Goal: Task Accomplishment & Management: Use online tool/utility

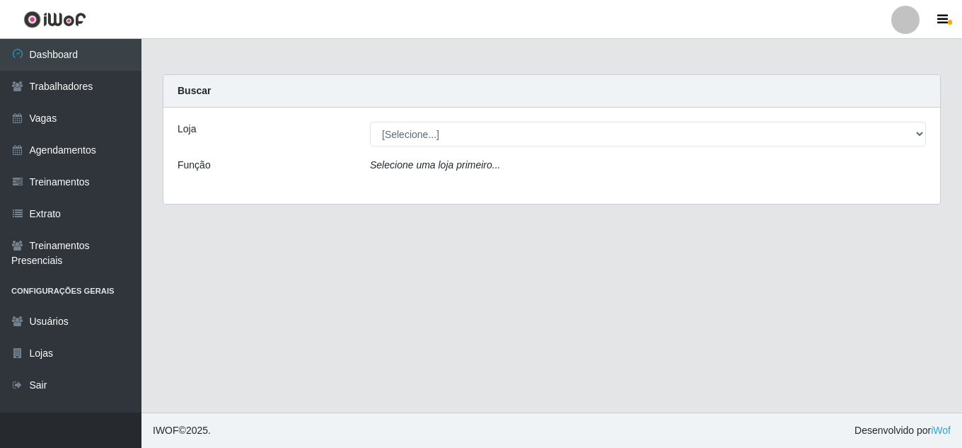
click at [469, 147] on div "Loja [Selecione...] Jaguaribe Grill Restaurante Função Selecione uma loja prime…" at bounding box center [551, 156] width 777 height 96
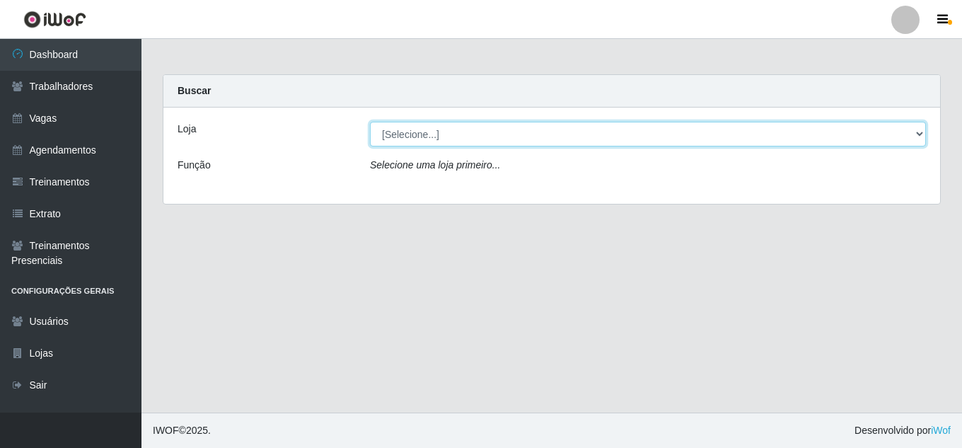
click at [476, 141] on select "[Selecione...] Jaguaribe Grill Restaurante" at bounding box center [648, 134] width 556 height 25
select select "311"
click at [370, 122] on select "[Selecione...] Jaguaribe Grill Restaurante" at bounding box center [648, 134] width 556 height 25
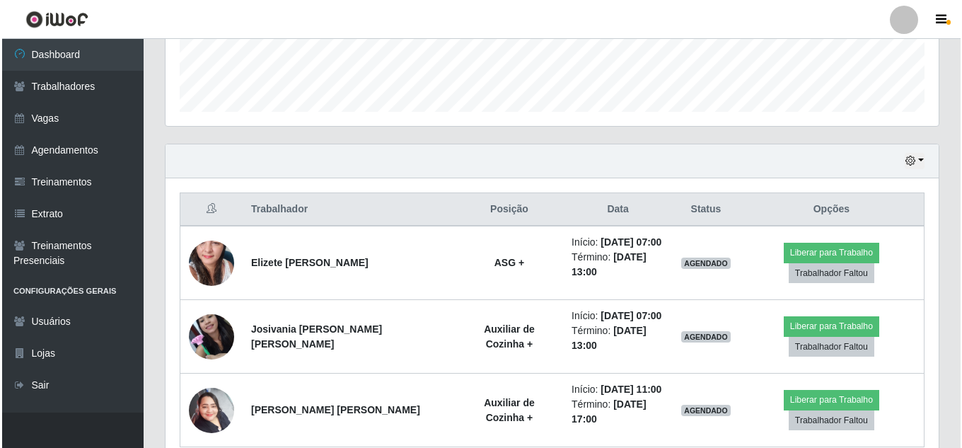
scroll to position [395, 0]
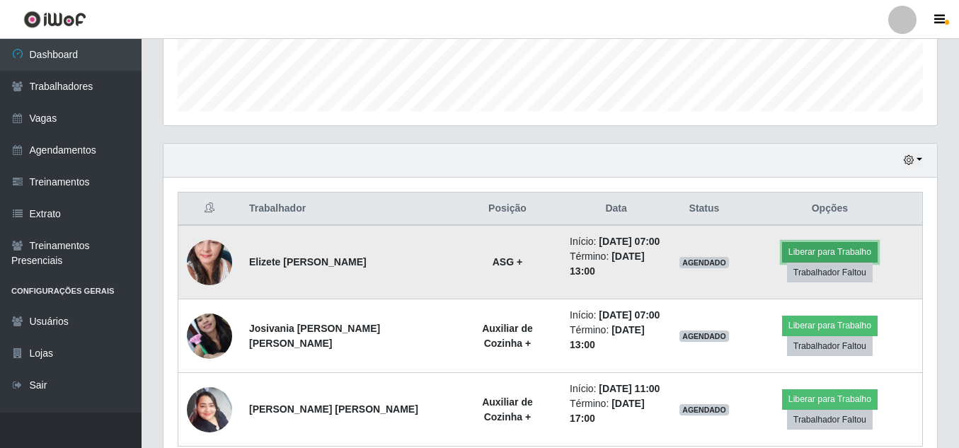
click at [782, 257] on button "Liberar para Trabalho" at bounding box center [830, 252] width 96 height 20
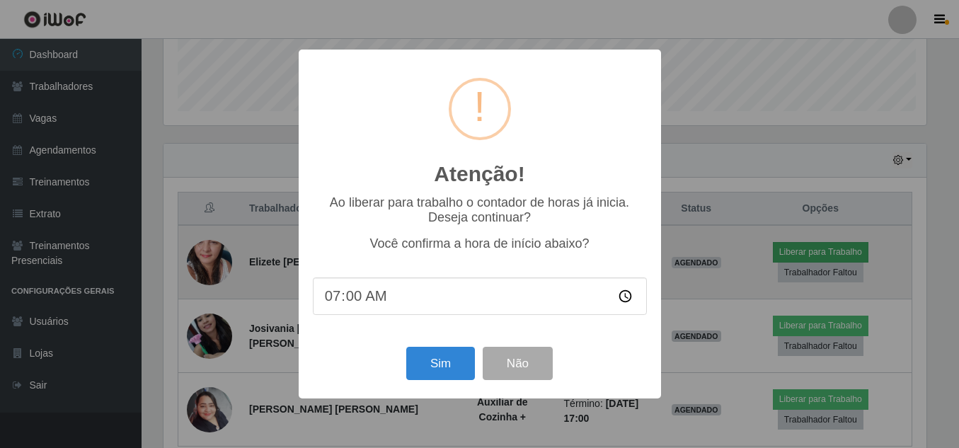
scroll to position [294, 766]
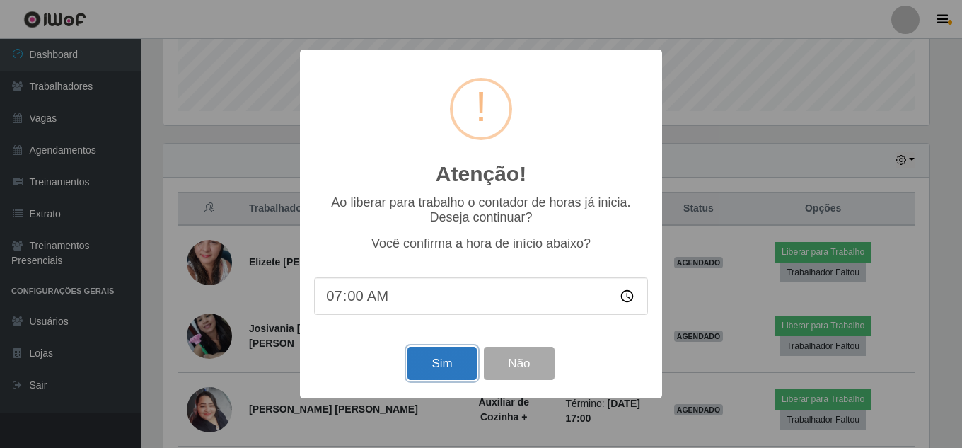
click at [434, 376] on button "Sim" at bounding box center [441, 363] width 69 height 33
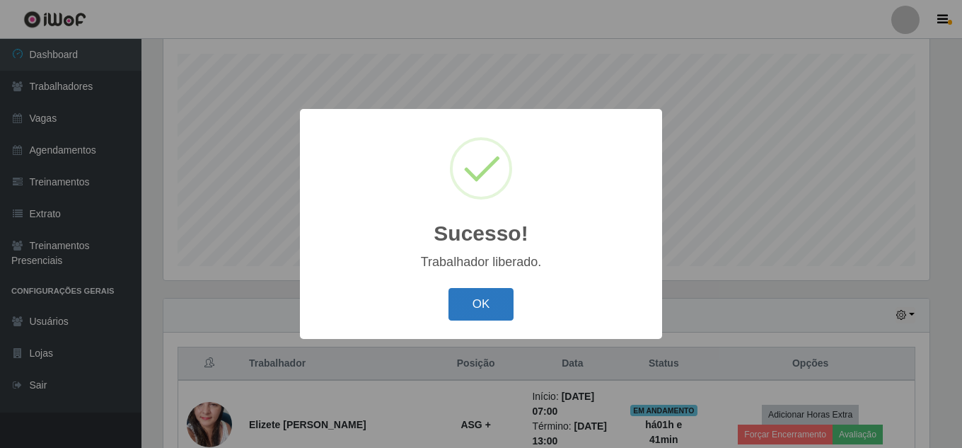
click at [484, 299] on button "OK" at bounding box center [482, 304] width 66 height 33
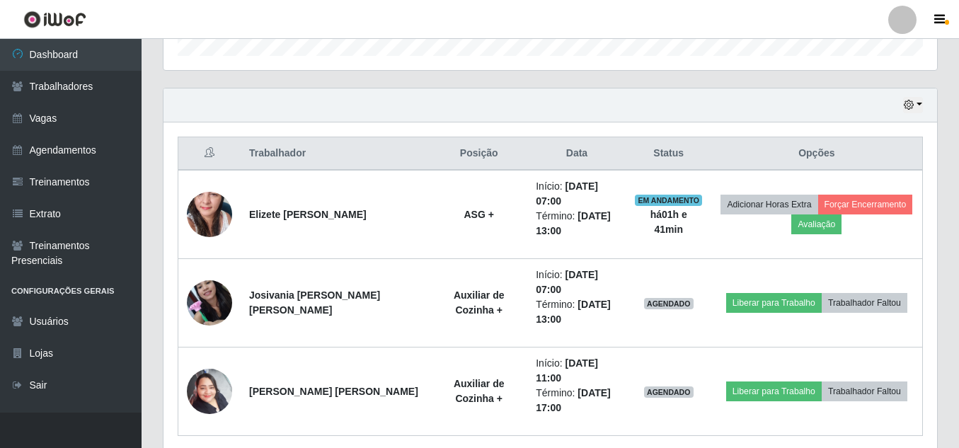
scroll to position [451, 0]
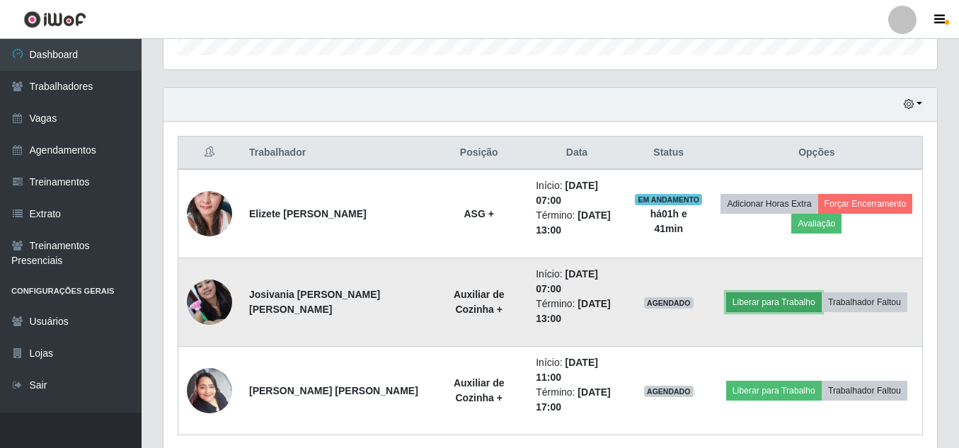
click at [754, 292] on button "Liberar para Trabalho" at bounding box center [774, 302] width 96 height 20
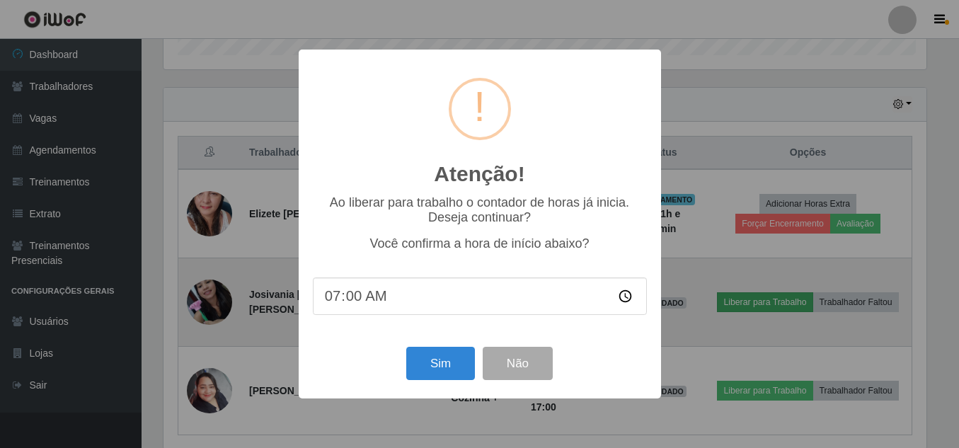
scroll to position [294, 766]
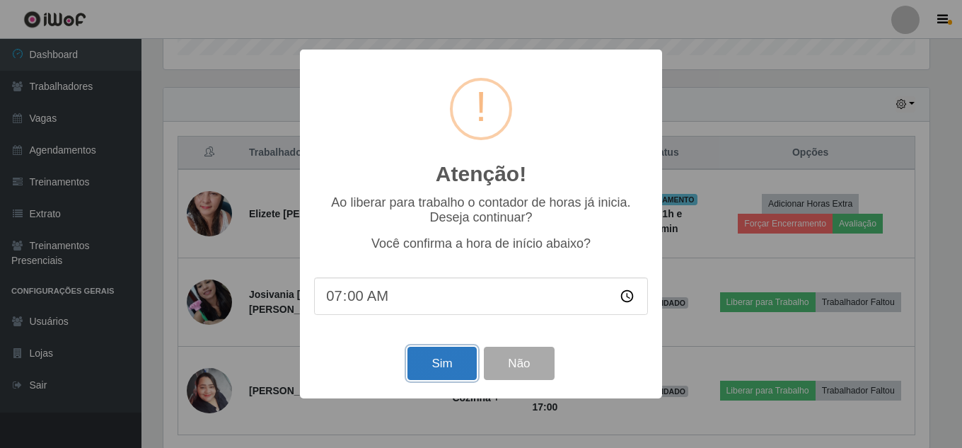
click at [438, 354] on button "Sim" at bounding box center [441, 363] width 69 height 33
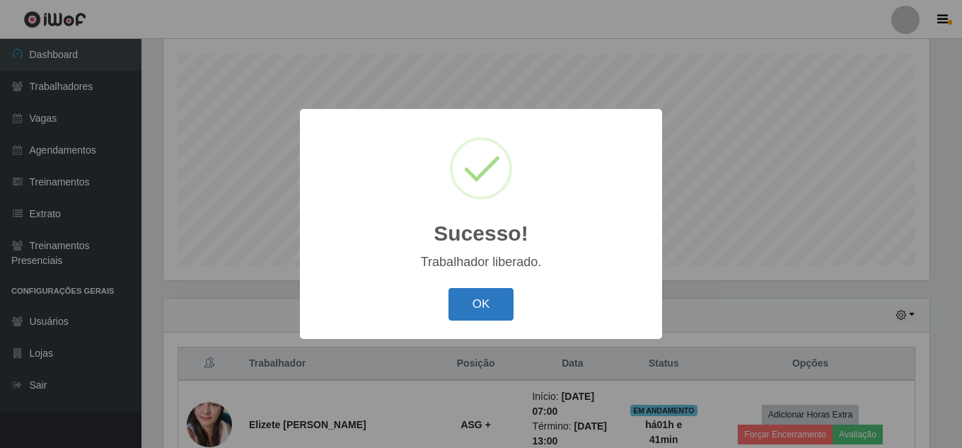
click at [487, 296] on button "OK" at bounding box center [482, 304] width 66 height 33
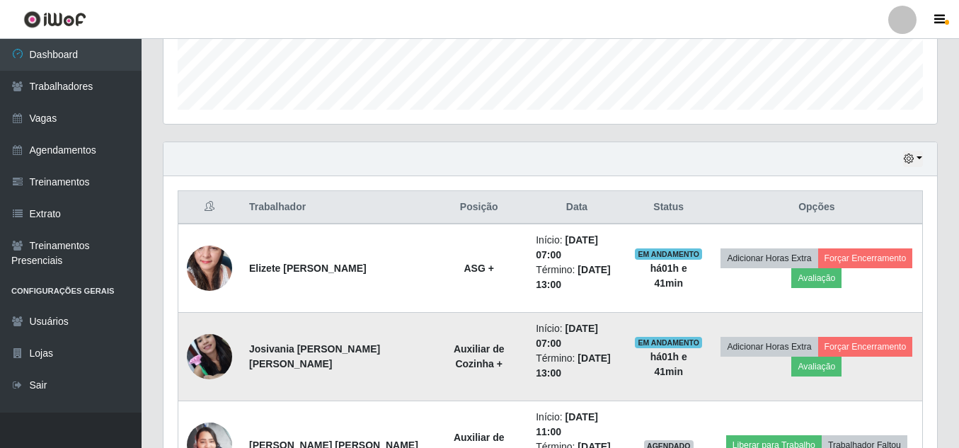
scroll to position [461, 0]
